Goal: Task Accomplishment & Management: Manage account settings

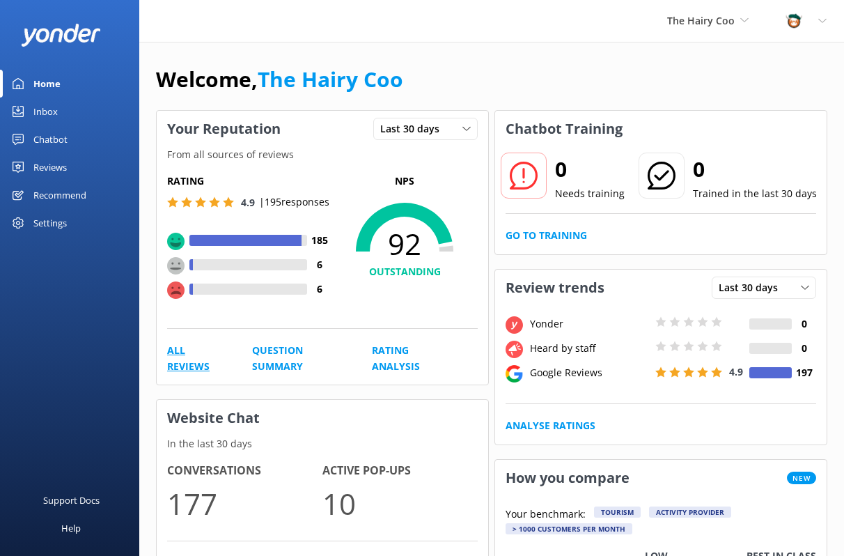
click at [169, 364] on link "All Reviews" at bounding box center [194, 358] width 54 height 31
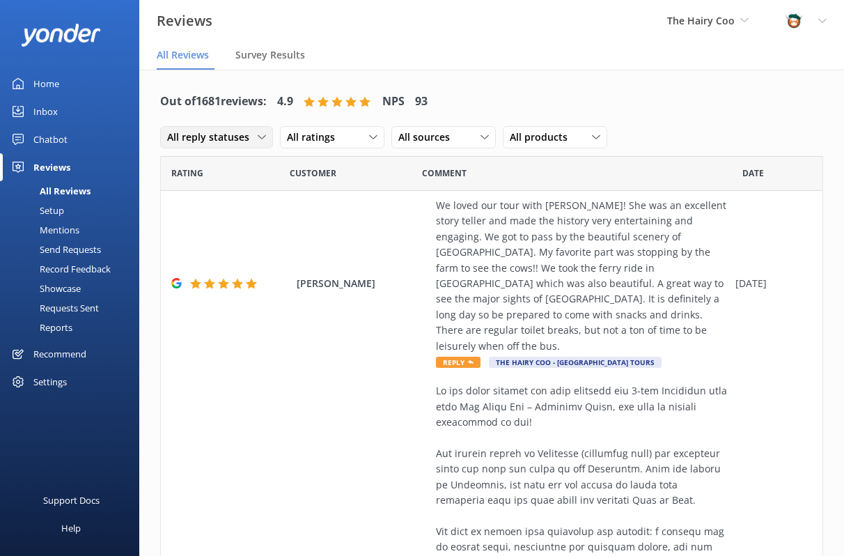
click at [215, 137] on span "All reply statuses" at bounding box center [212, 137] width 91 height 15
drag, startPoint x: 215, startPoint y: 137, endPoint x: 333, endPoint y: 139, distance: 118.4
click at [333, 139] on span "All ratings" at bounding box center [315, 137] width 56 height 15
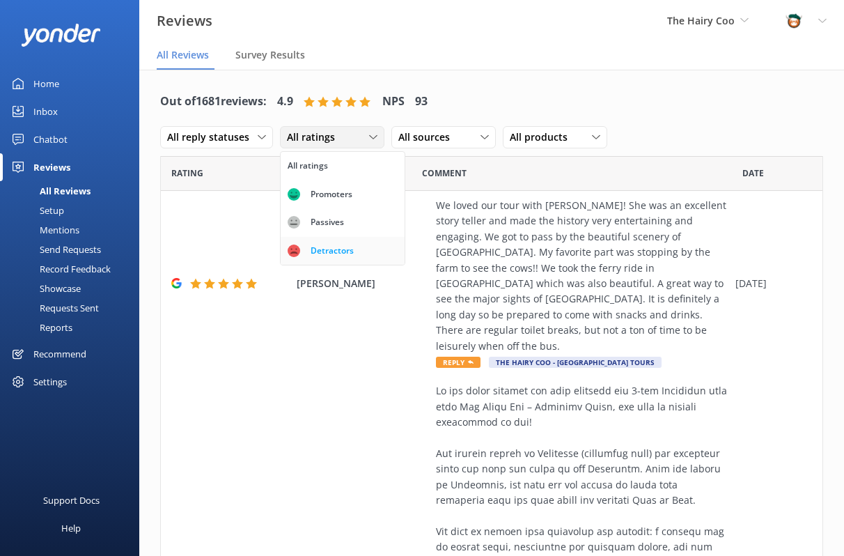
click at [320, 251] on div "Detractors" at bounding box center [332, 251] width 64 height 14
